Goal: Answer question/provide support

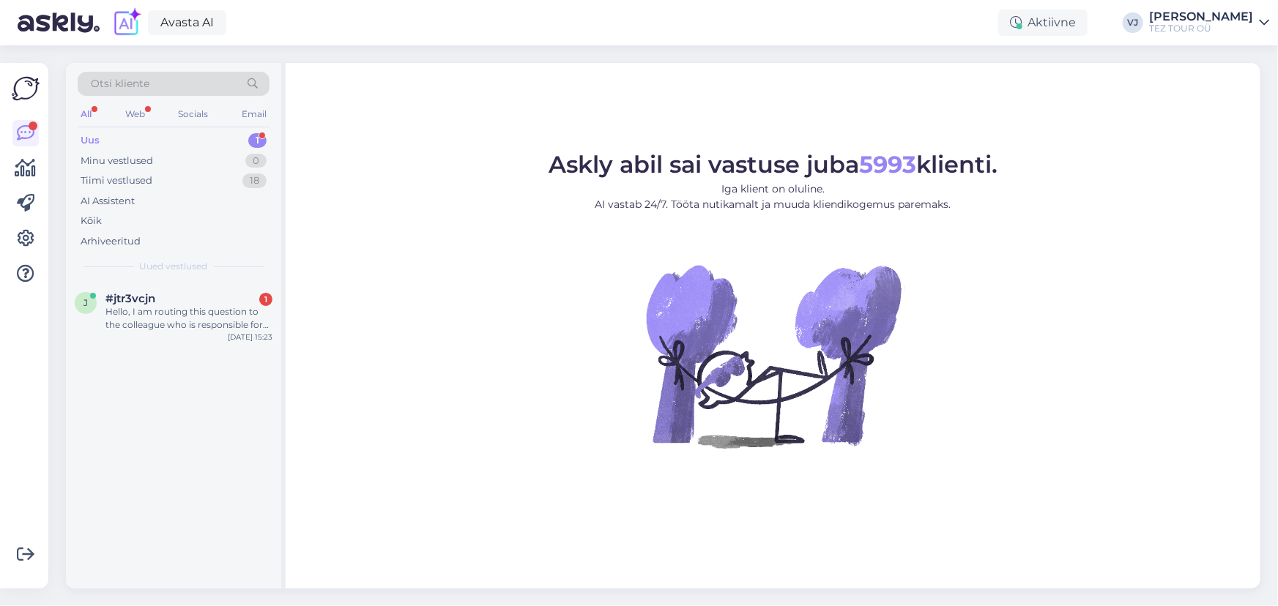
click at [193, 348] on div "j #jtr3vcjn 1 Hello, I am routing this question to the colleague who is respons…" at bounding box center [173, 435] width 215 height 307
click at [220, 330] on div "Hello, I am routing this question to the colleague who is responsible for this …" at bounding box center [188, 318] width 167 height 26
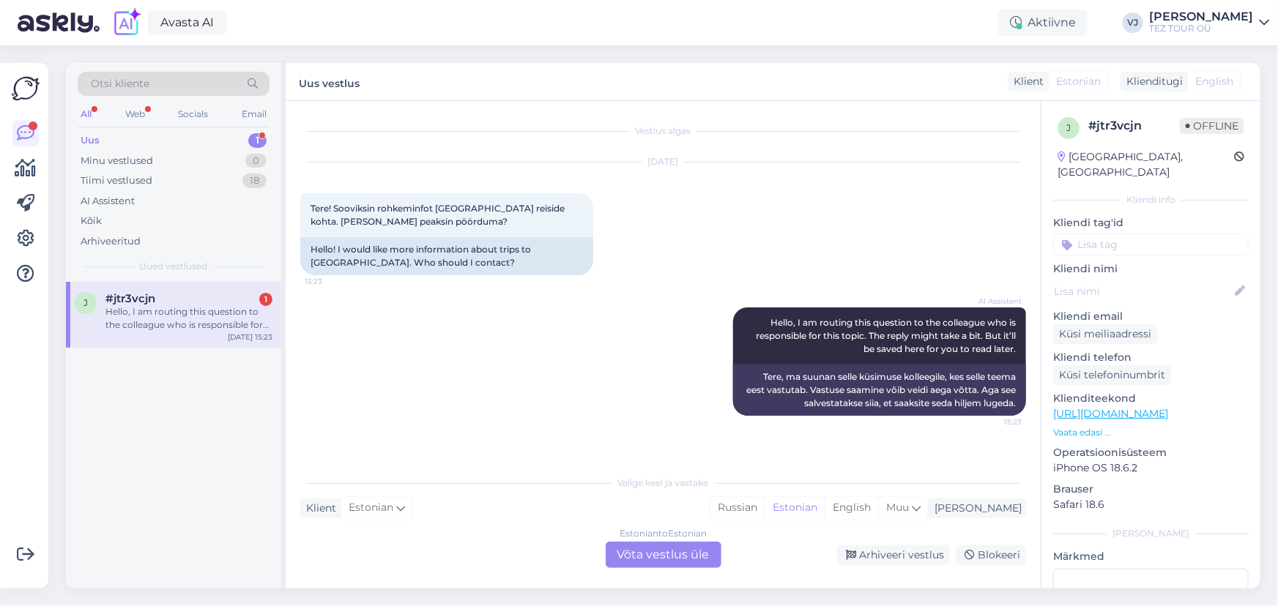
click at [223, 310] on div "Hello, I am routing this question to the colleague who is responsible for this …" at bounding box center [188, 318] width 167 height 26
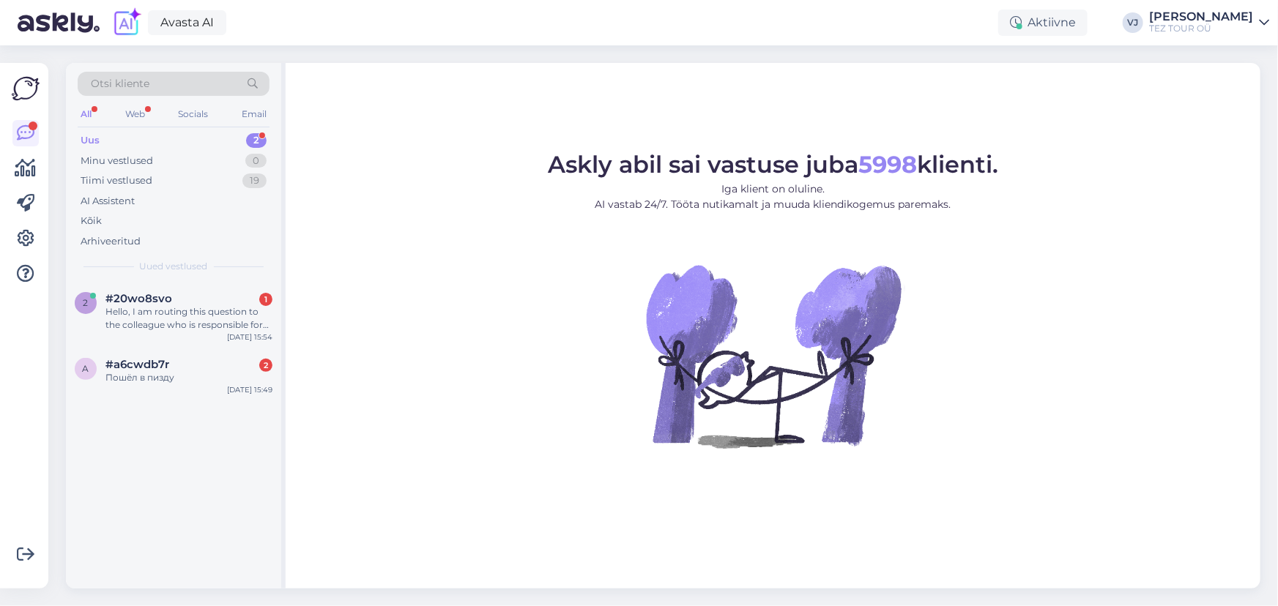
click at [506, 287] on figure "Askly abil sai vastuse juba 5998 klienti. Iga klient on oluline. AI vastab 24/7…" at bounding box center [773, 320] width 948 height 335
click at [281, 335] on div "Otsi kliente All Web Socials Email Uus 2 Minu vestlused 0 Tiimi vestlused 19 AI…" at bounding box center [176, 326] width 220 height 526
click at [190, 371] on div "Пошёл в пизду" at bounding box center [188, 377] width 167 height 13
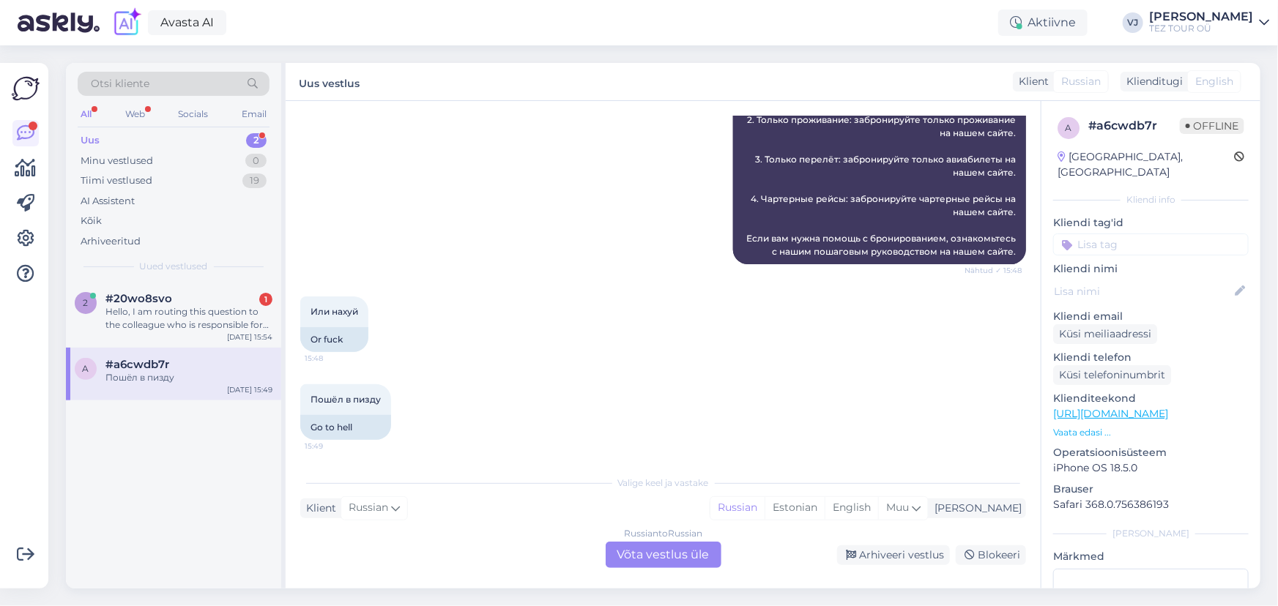
scroll to position [469, 0]
click at [149, 115] on div "All Web Socials Email" at bounding box center [174, 116] width 192 height 23
click at [123, 118] on div "Web" at bounding box center [135, 114] width 26 height 19
click at [196, 308] on div "Hello, I am routing this question to the colleague who is responsible for this …" at bounding box center [188, 318] width 167 height 26
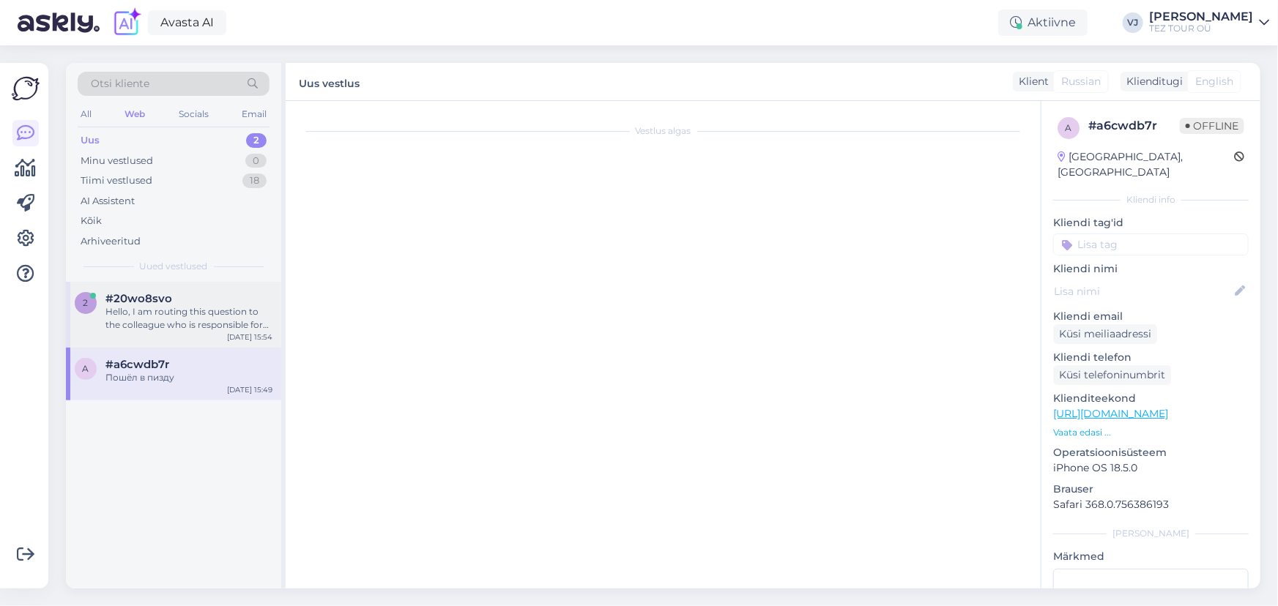
scroll to position [0, 0]
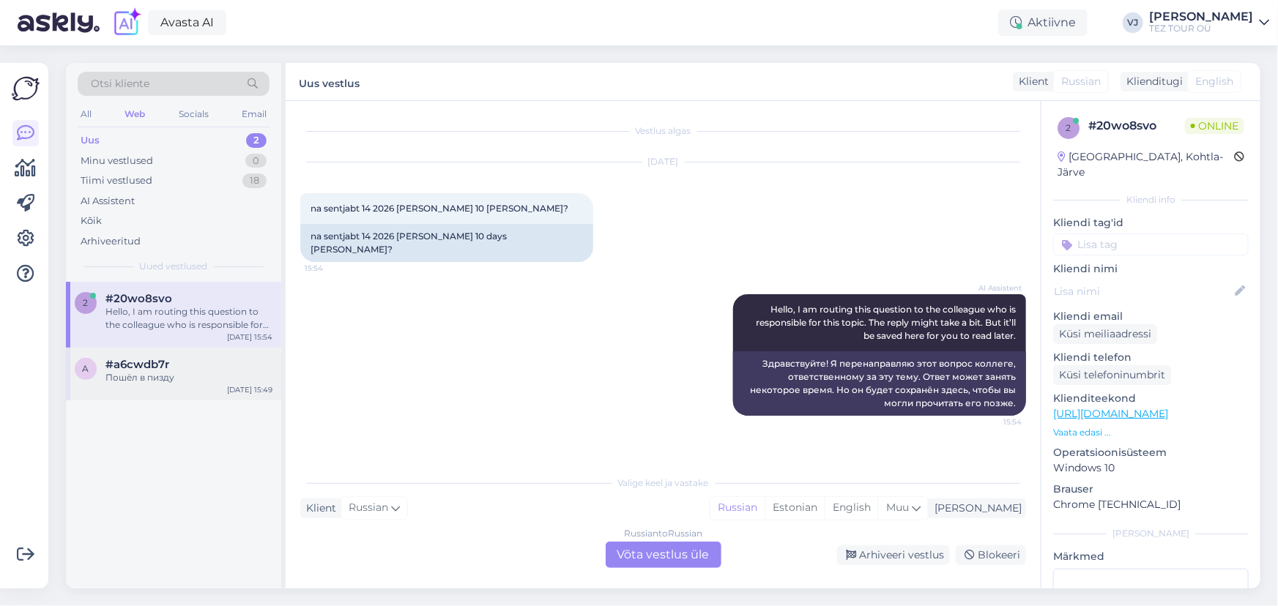
click at [191, 357] on div "a #a6cwdb7r Пошёл в пизду Oct 10 15:49" at bounding box center [173, 374] width 215 height 53
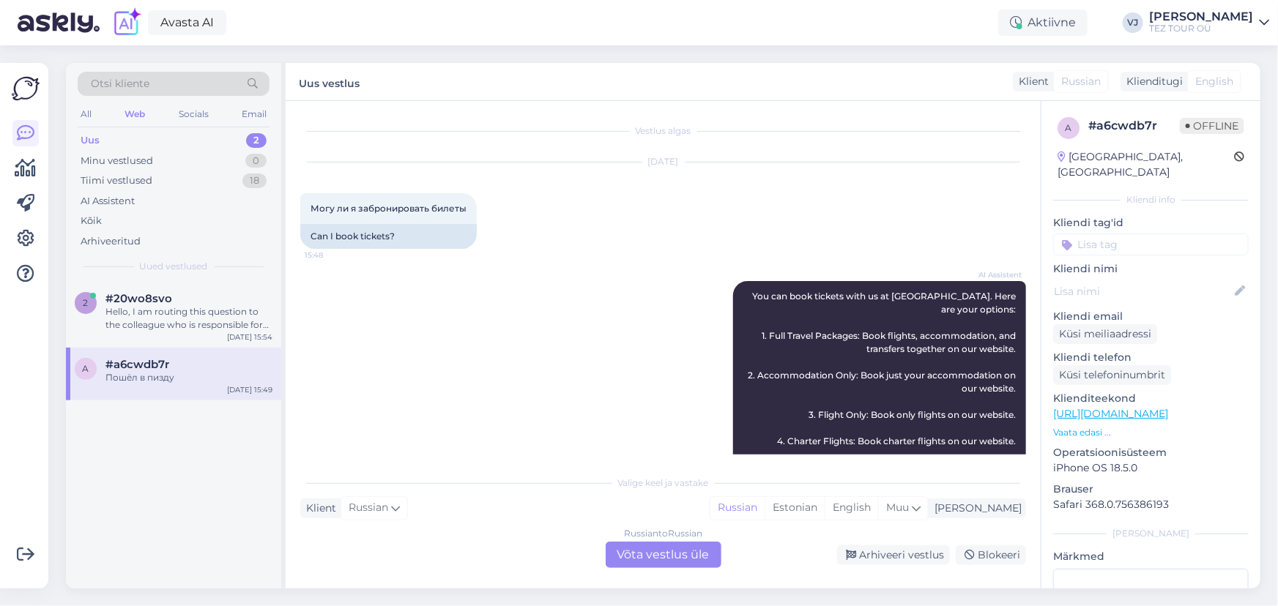
scroll to position [469, 0]
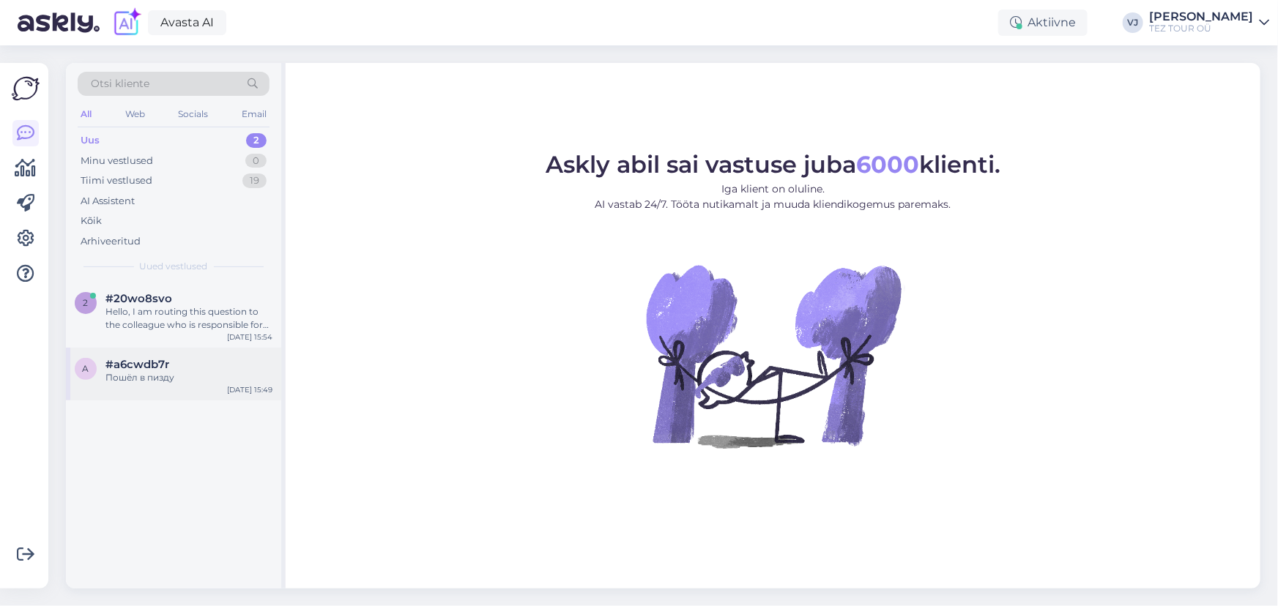
click at [162, 373] on div "Пошёл в пизду" at bounding box center [188, 377] width 167 height 13
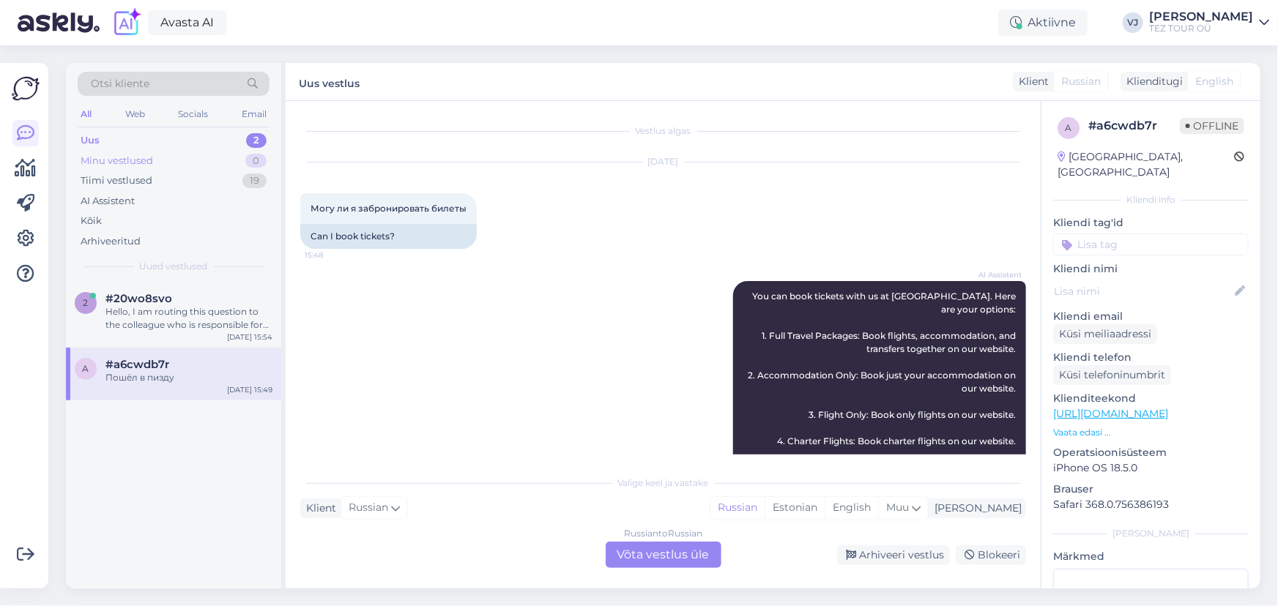
click at [126, 159] on div "Minu vestlused" at bounding box center [117, 161] width 72 height 15
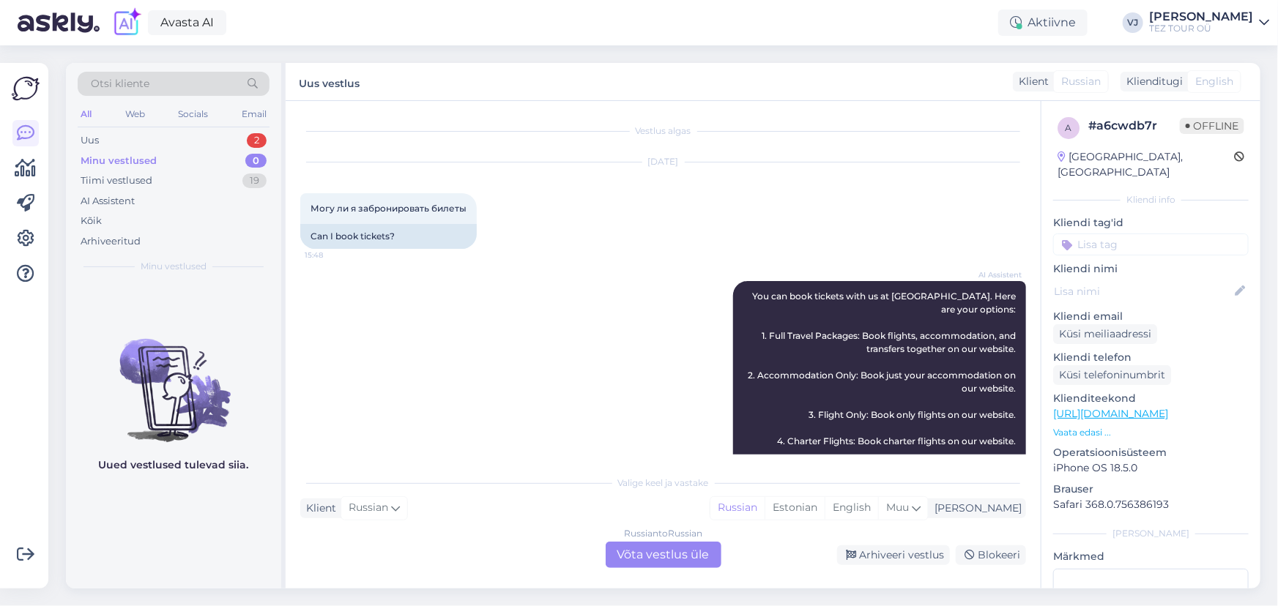
click at [195, 151] on div "Minu vestlused 0" at bounding box center [174, 161] width 192 height 21
